Goal: Navigation & Orientation: Understand site structure

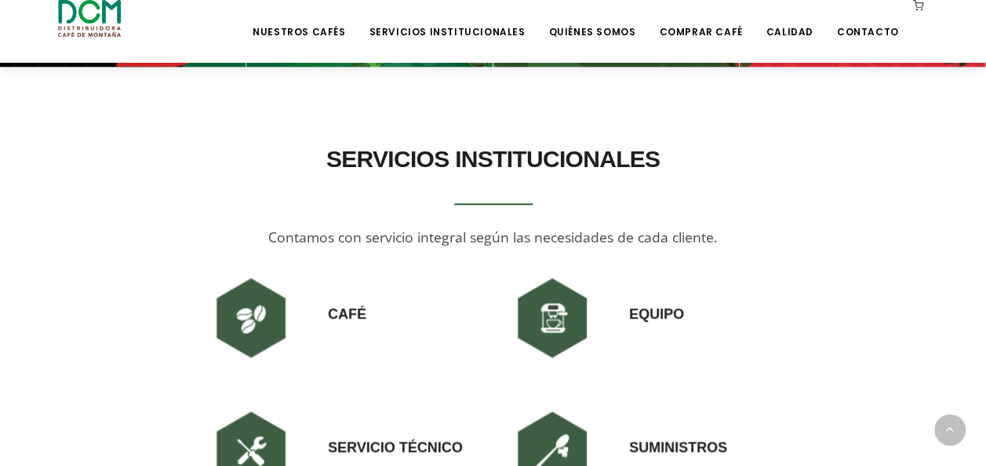
scroll to position [941, 0]
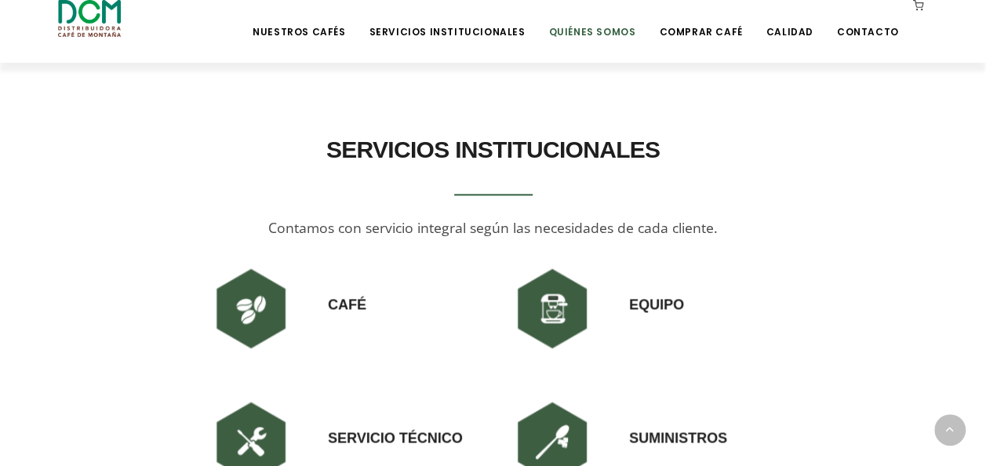
click at [609, 32] on link "Quiénes Somos" at bounding box center [592, 20] width 106 height 37
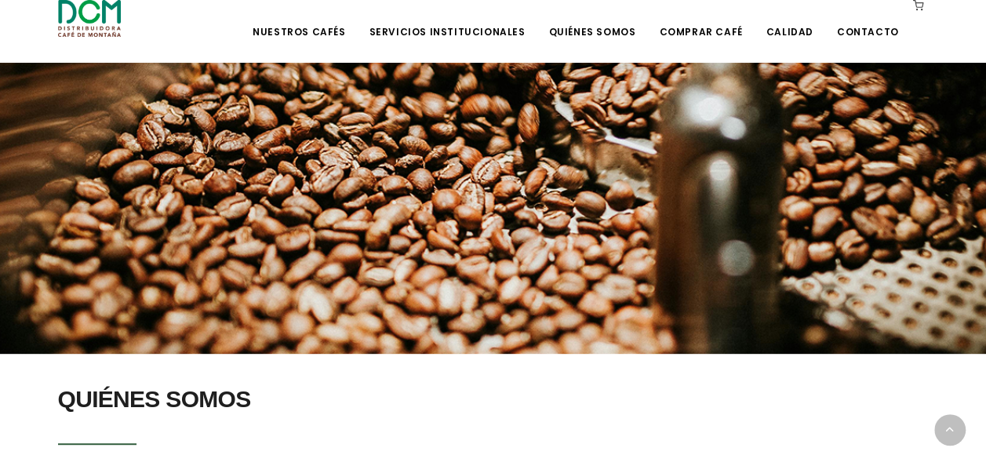
scroll to position [9, 0]
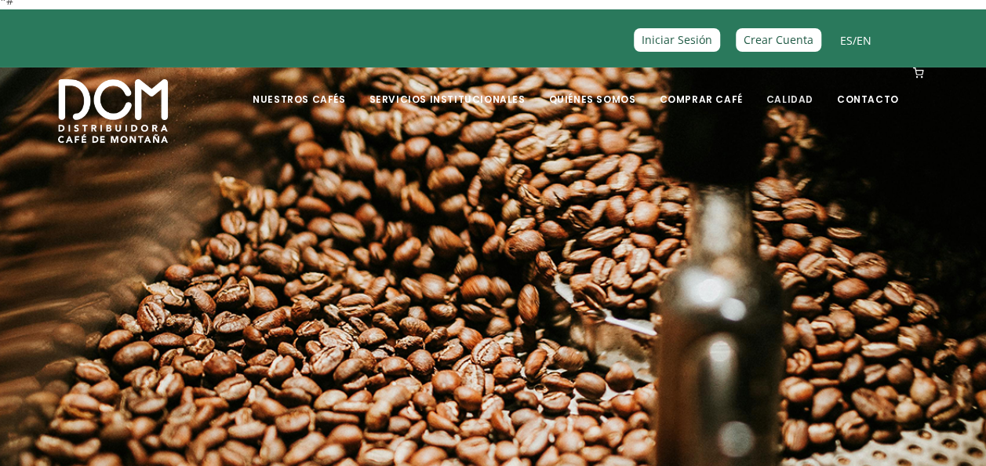
click at [789, 91] on link "Calidad" at bounding box center [789, 87] width 66 height 37
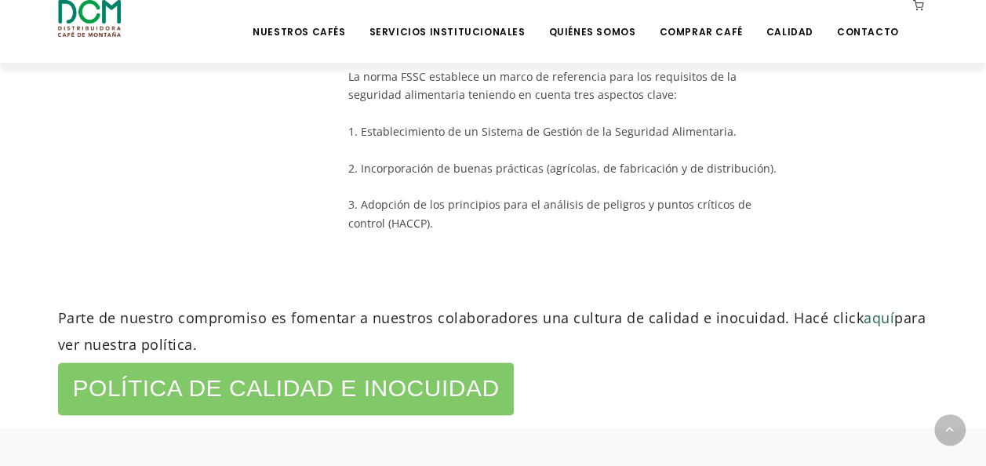
scroll to position [1009, 0]
